Goal: Task Accomplishment & Management: Manage account settings

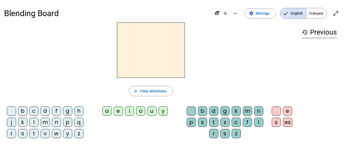
click at [317, 13] on span "Français" at bounding box center [316, 13] width 20 height 10
click at [323, 24] on div "history Previous" at bounding box center [319, 77] width 43 height 111
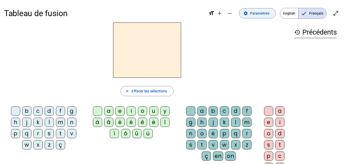
click at [268, 12] on span "Paramètres" at bounding box center [259, 13] width 19 height 6
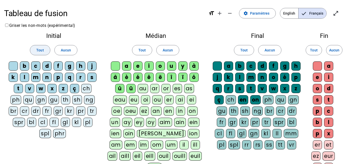
click at [34, 49] on span at bounding box center [40, 50] width 20 height 12
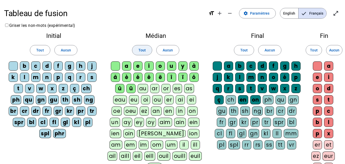
click at [142, 47] on span "Tout" at bounding box center [141, 50] width 7 height 6
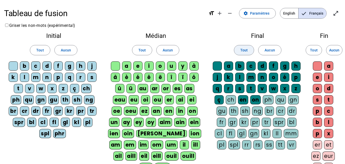
click at [241, 49] on span "Tout" at bounding box center [243, 50] width 7 height 6
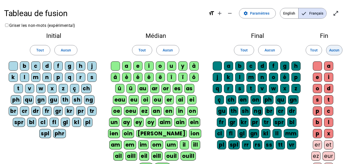
click at [338, 48] on span "Aucun" at bounding box center [334, 50] width 10 height 6
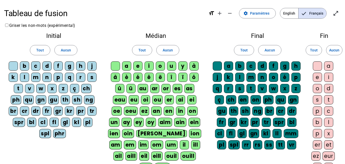
drag, startPoint x: 338, startPoint y: 0, endPoint x: 202, endPoint y: 7, distance: 136.8
click at [202, 7] on h1 "Tableau de fusion" at bounding box center [104, 13] width 200 height 16
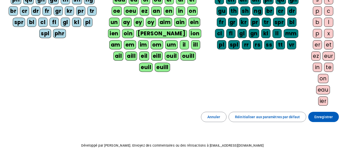
scroll to position [112, 0]
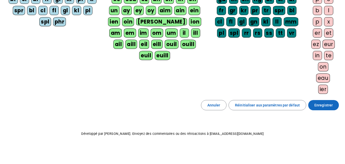
click at [326, 108] on span "Enregistrer" at bounding box center [323, 105] width 18 height 6
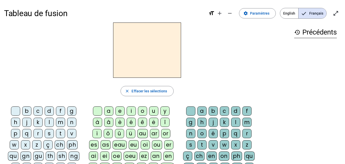
drag, startPoint x: 313, startPoint y: 0, endPoint x: 194, endPoint y: 5, distance: 118.9
click at [194, 5] on h1 "Tableau de fusion" at bounding box center [104, 13] width 200 height 16
click at [62, 122] on div "m" at bounding box center [60, 121] width 9 height 9
click at [110, 109] on div "a" at bounding box center [108, 110] width 9 height 9
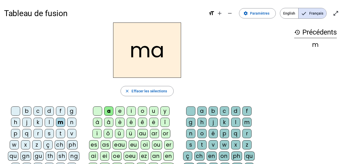
click at [62, 132] on div "t" at bounding box center [60, 133] width 9 height 9
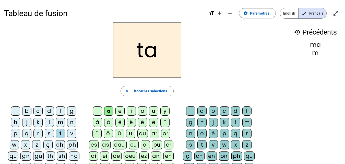
click at [52, 124] on div "l" at bounding box center [49, 121] width 9 height 9
